Goal: Task Accomplishment & Management: Manage account settings

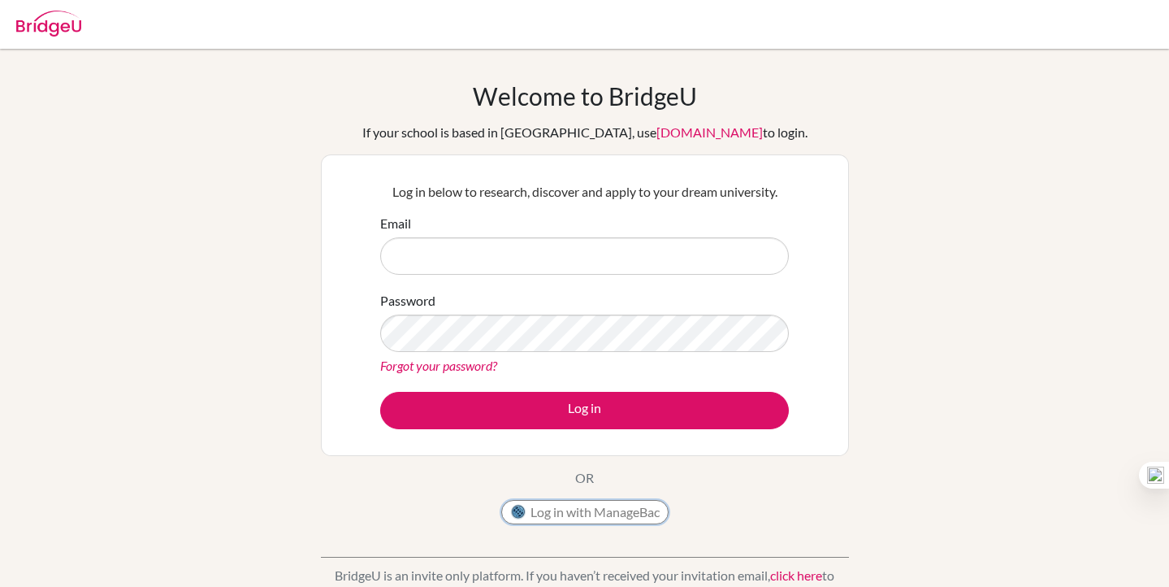
click at [623, 508] on button "Log in with ManageBac" at bounding box center [584, 512] width 167 height 24
type input "[EMAIL_ADDRESS][DOMAIN_NAME]"
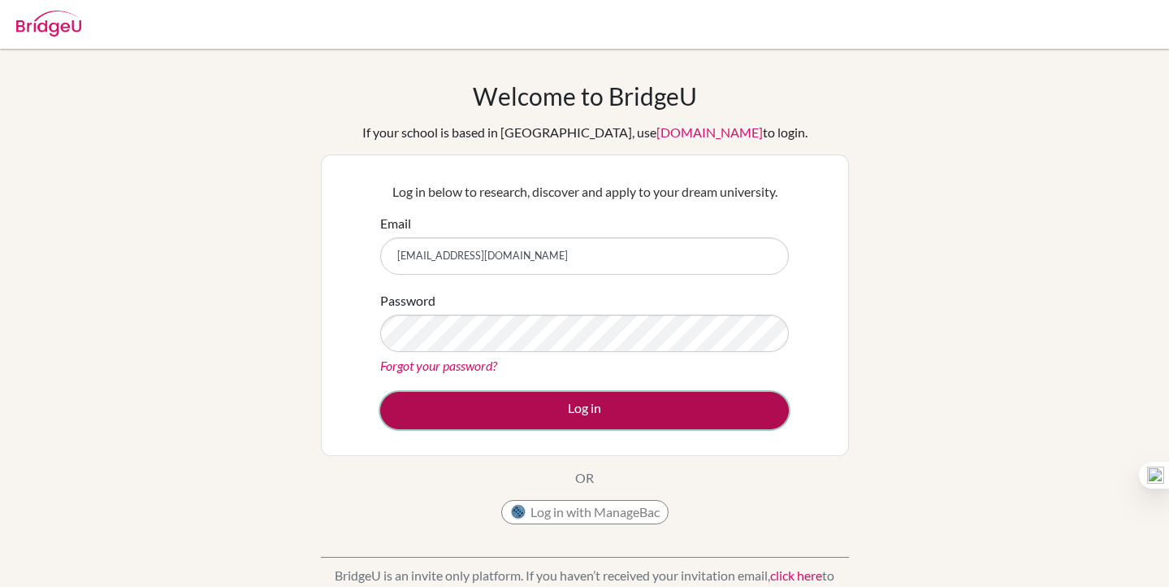
click at [518, 404] on button "Log in" at bounding box center [584, 410] width 409 height 37
